Goal: Task Accomplishment & Management: Use online tool/utility

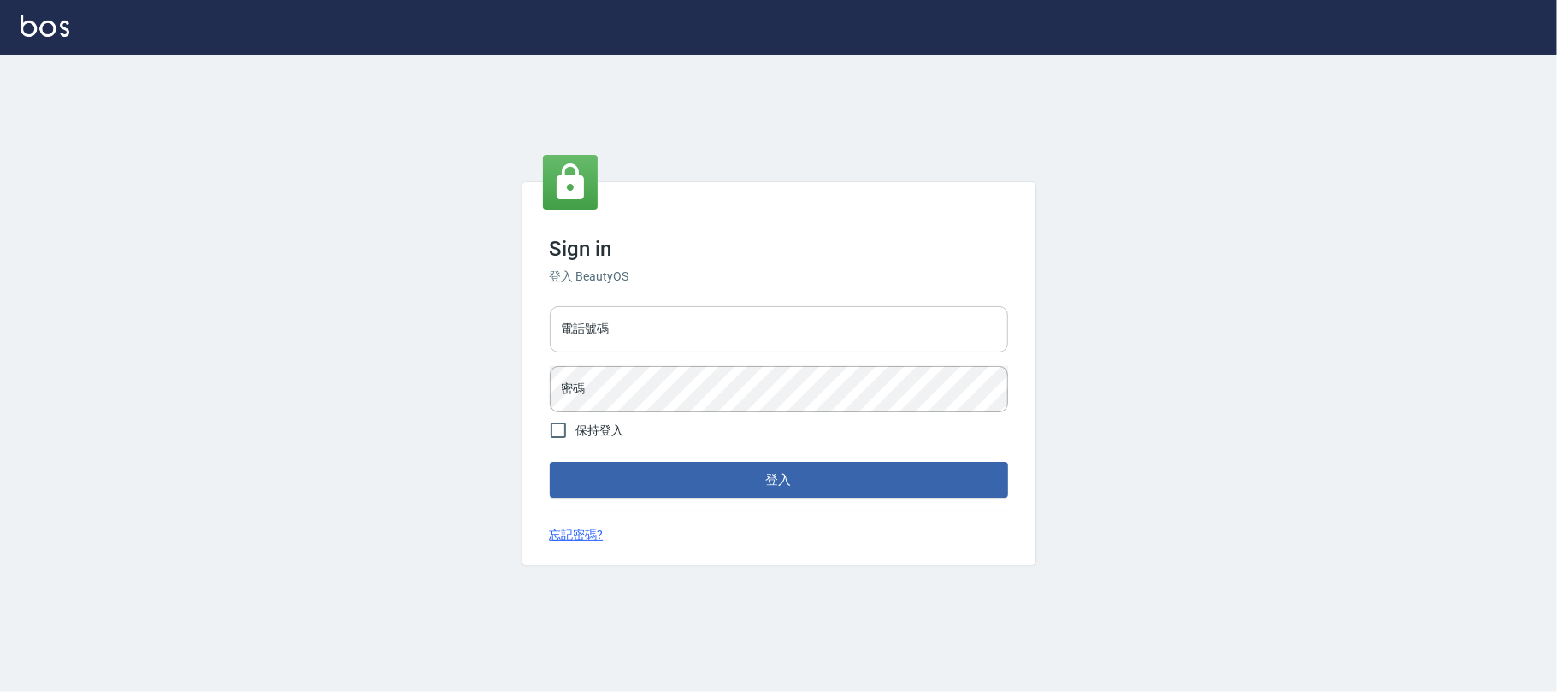
click at [665, 344] on input "電話號碼" at bounding box center [779, 329] width 458 height 46
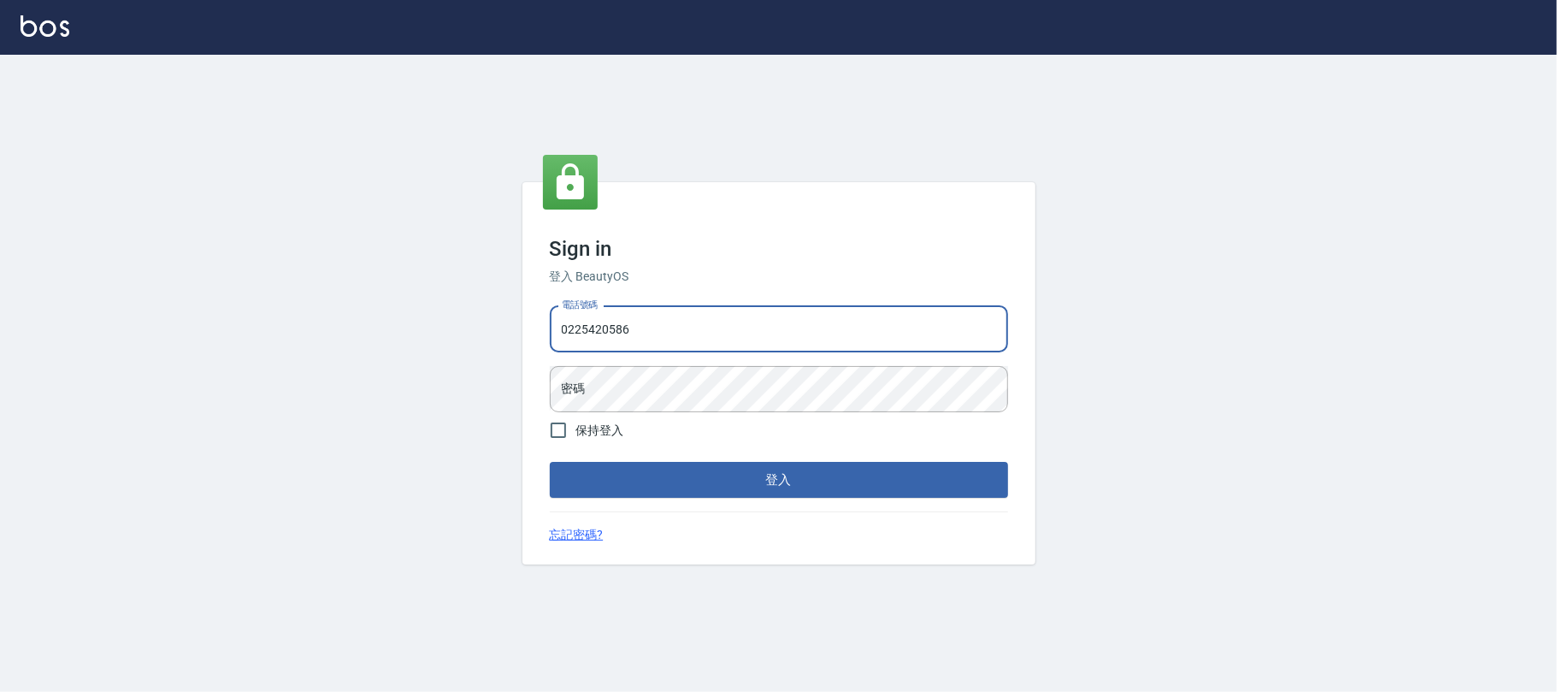
type input "0225420586"
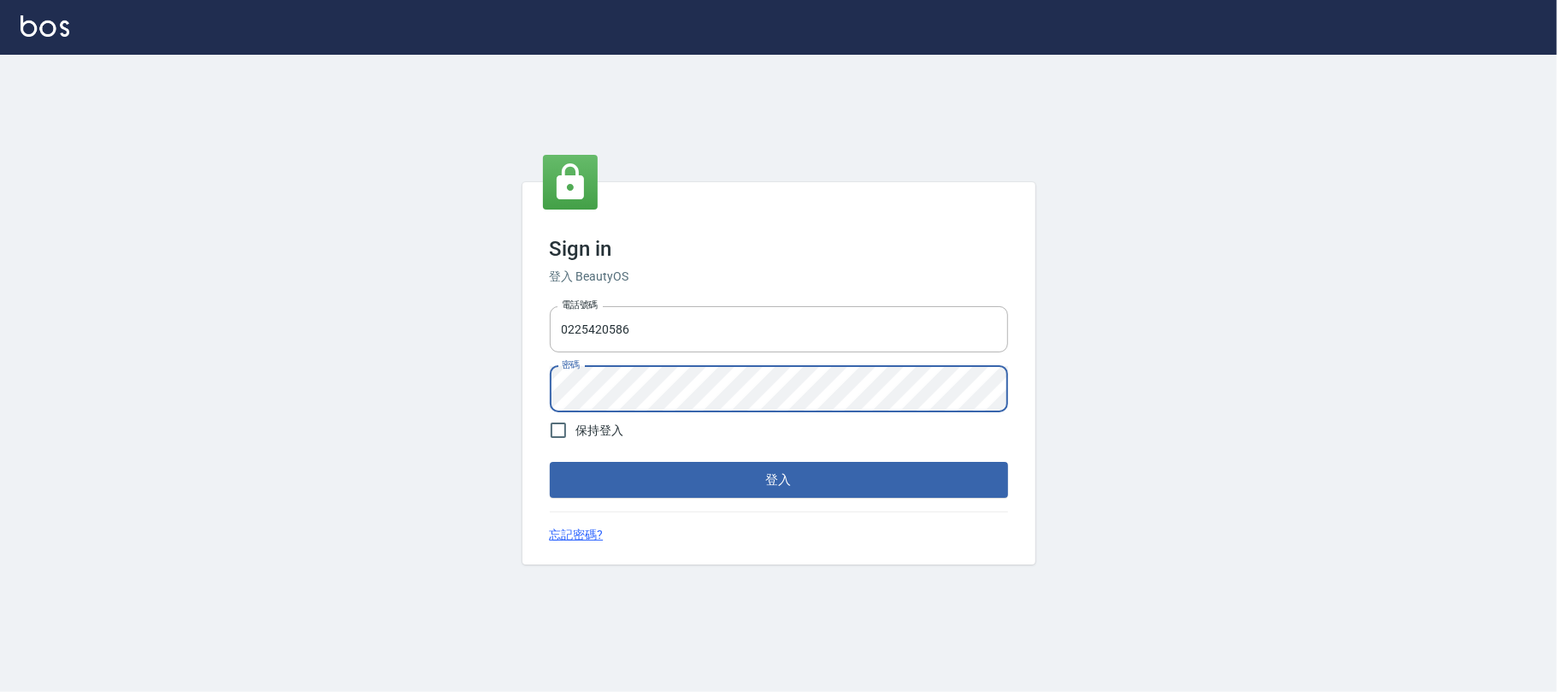
click at [550, 462] on button "登入" at bounding box center [779, 480] width 458 height 36
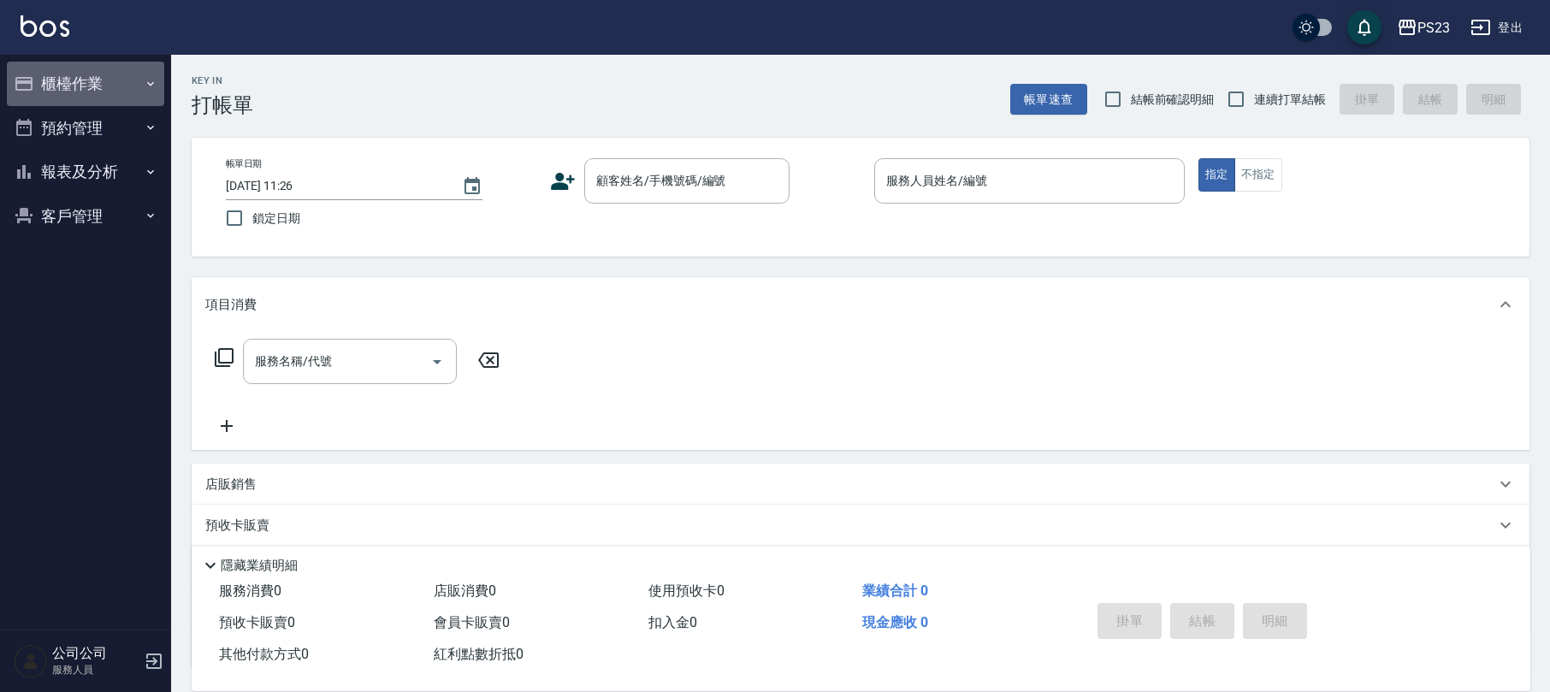
click at [113, 80] on button "櫃檯作業" at bounding box center [85, 84] width 157 height 44
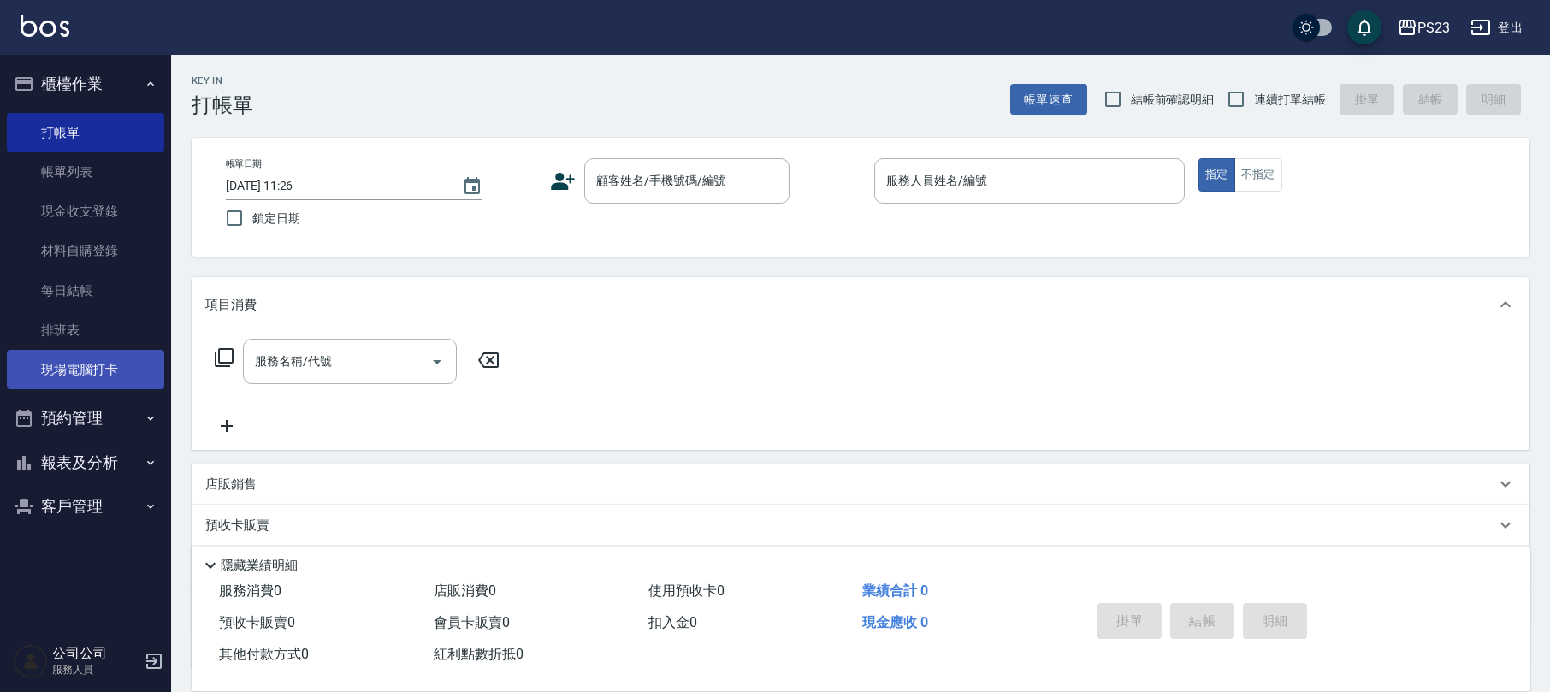
click at [141, 359] on link "現場電腦打卡" at bounding box center [85, 369] width 157 height 39
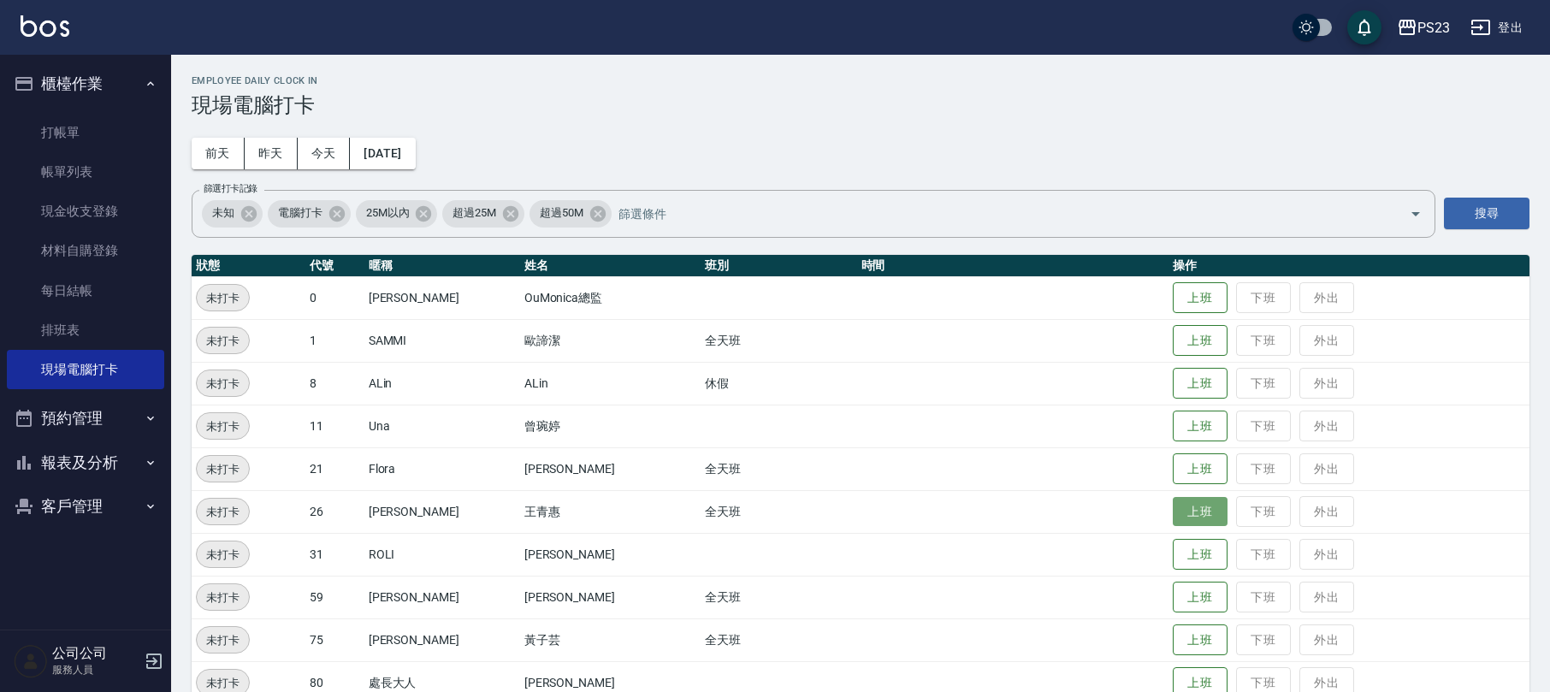
click at [1172, 511] on button "上班" at bounding box center [1199, 512] width 55 height 30
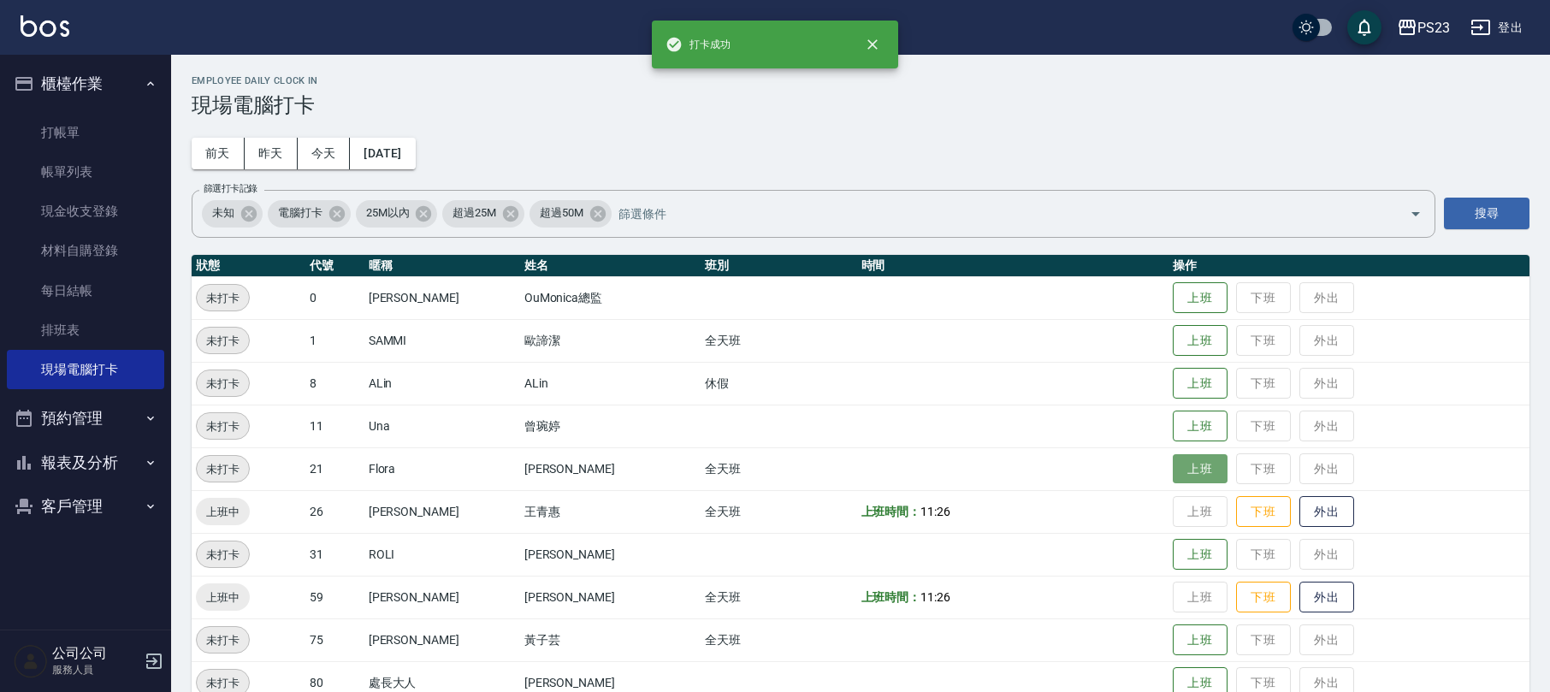
click at [1172, 463] on button "上班" at bounding box center [1199, 469] width 55 height 30
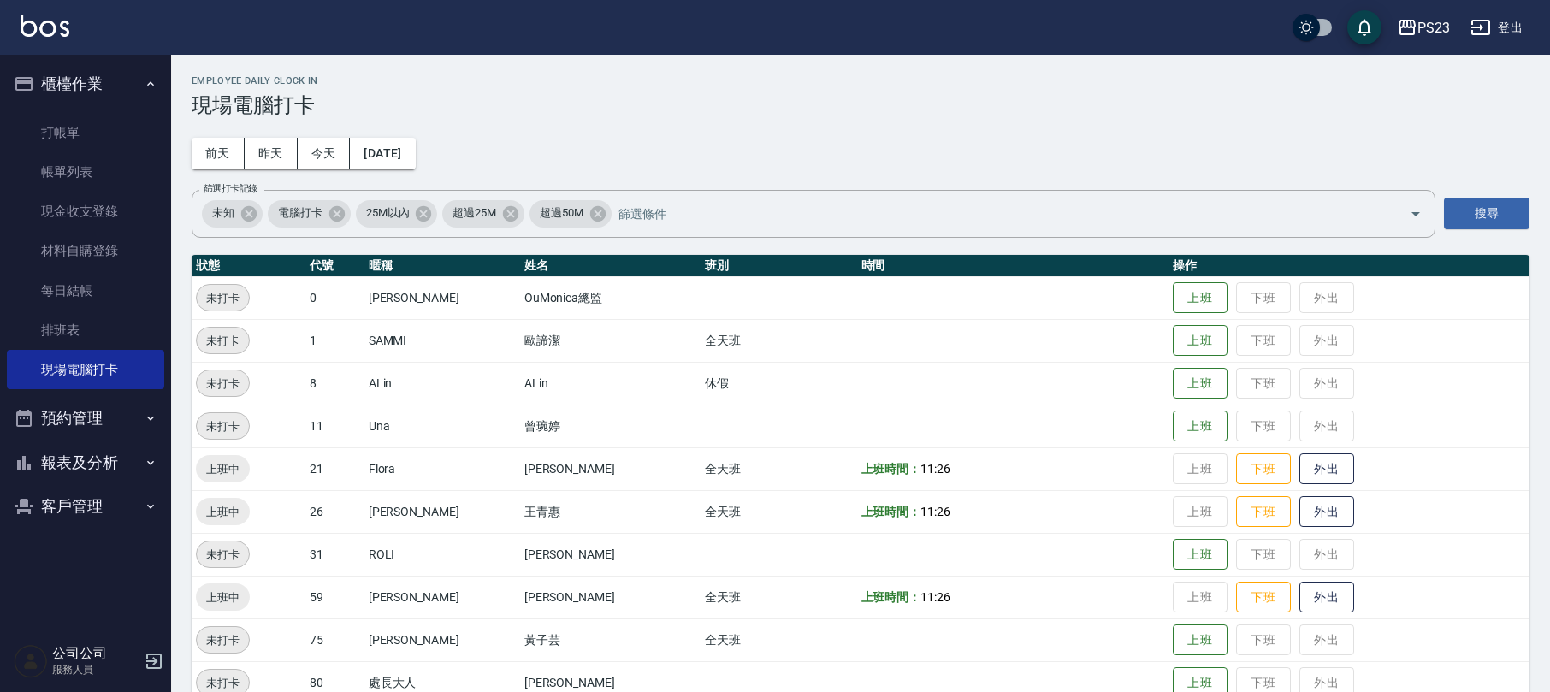
scroll to position [75, 0]
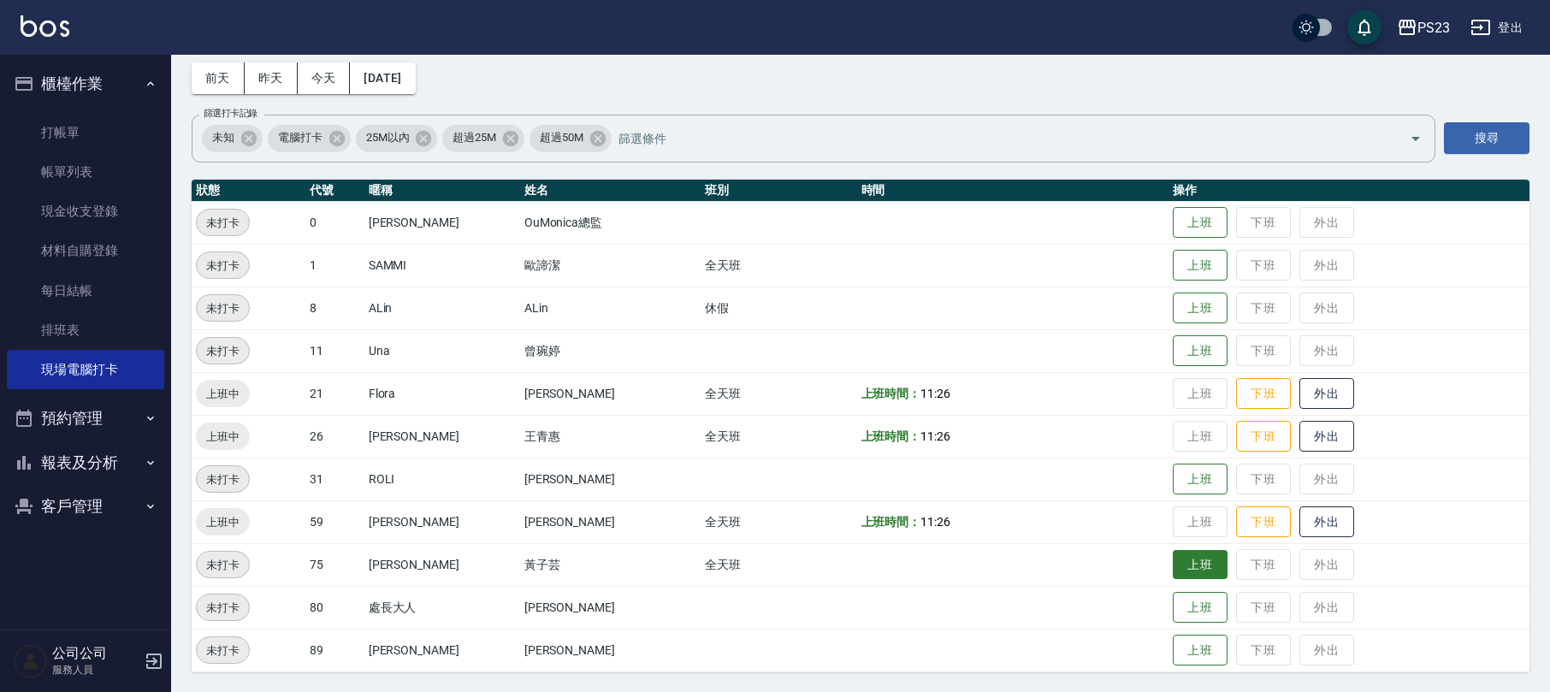
click at [1173, 566] on button "上班" at bounding box center [1199, 565] width 55 height 30
